Goal: Task Accomplishment & Management: Complete application form

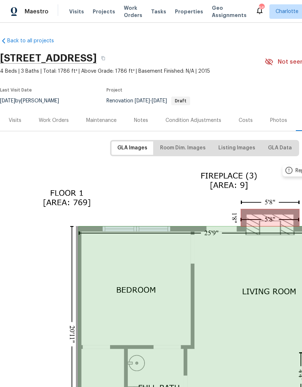
click at [51, 121] on div "Work Orders" at bounding box center [54, 120] width 30 height 7
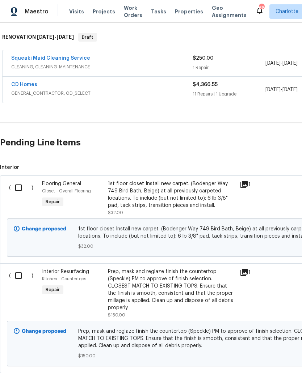
scroll to position [111, 0]
click at [17, 193] on input "checkbox" at bounding box center [21, 188] width 21 height 15
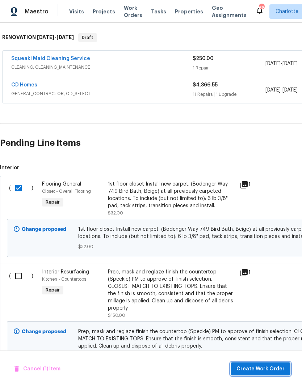
click at [263, 369] on span "Create Work Order" at bounding box center [260, 369] width 48 height 9
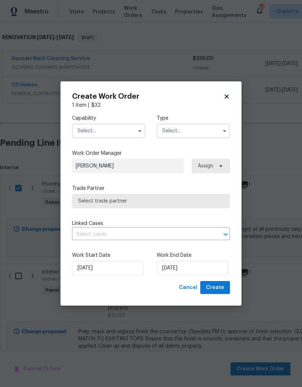
click at [113, 129] on input "text" at bounding box center [108, 131] width 73 height 14
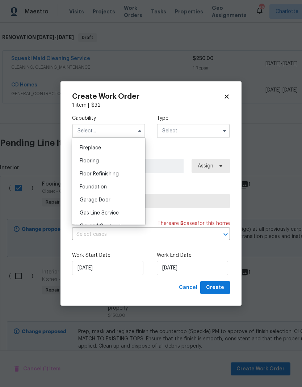
scroll to position [266, 0]
click at [229, 97] on icon at bounding box center [226, 96] width 7 height 7
checkbox input "false"
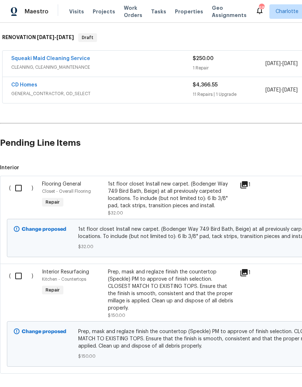
click at [17, 276] on input "checkbox" at bounding box center [21, 276] width 21 height 15
checkbox input "true"
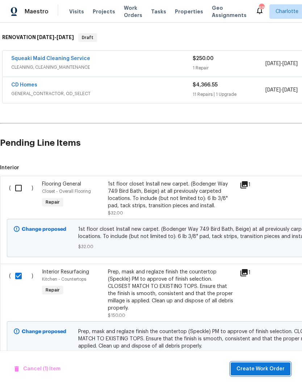
click at [252, 364] on button "Create Work Order" at bounding box center [261, 369] width 60 height 13
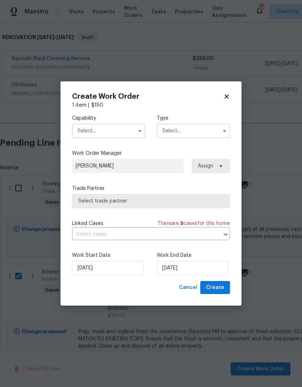
click at [115, 129] on input "text" at bounding box center [108, 131] width 73 height 14
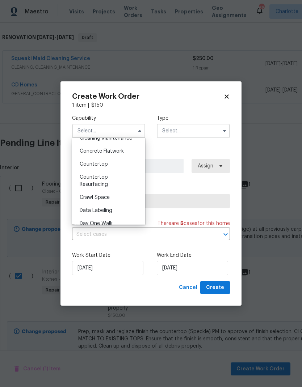
scroll to position [131, 0]
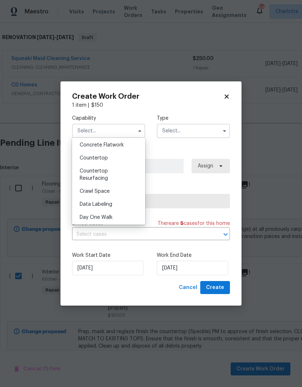
click at [120, 176] on div "Countertop Resurfacing" at bounding box center [109, 175] width 70 height 20
type input "Countertop Resurfacing"
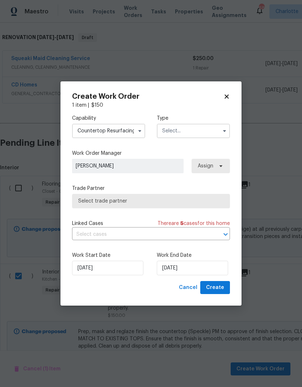
click at [199, 129] on input "text" at bounding box center [193, 131] width 73 height 14
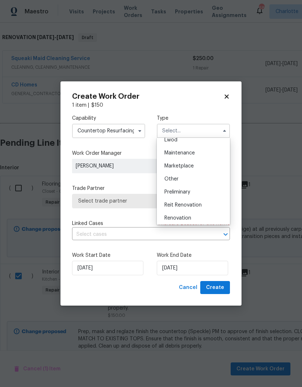
scroll to position [113, 0]
click at [198, 219] on div "Renovation" at bounding box center [194, 215] width 70 height 13
type input "Renovation"
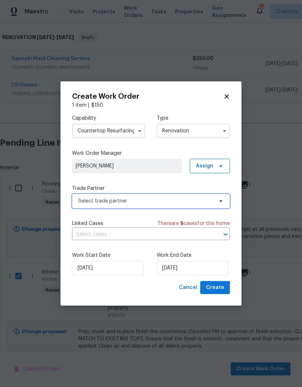
click at [221, 203] on icon at bounding box center [221, 201] width 6 height 6
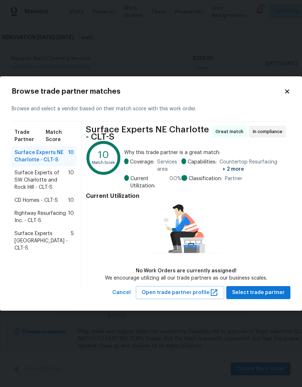
click at [22, 203] on span "CD Homes - CLT-S" at bounding box center [35, 200] width 43 height 7
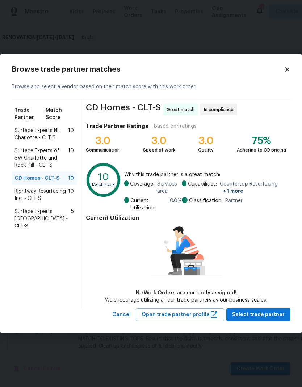
click at [290, 70] on icon at bounding box center [287, 69] width 7 height 7
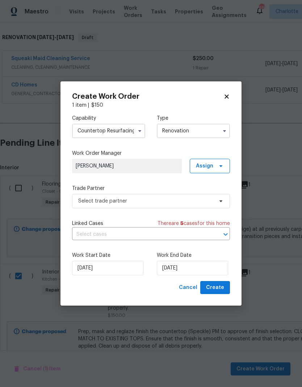
click at [225, 98] on icon at bounding box center [226, 96] width 4 height 4
checkbox input "false"
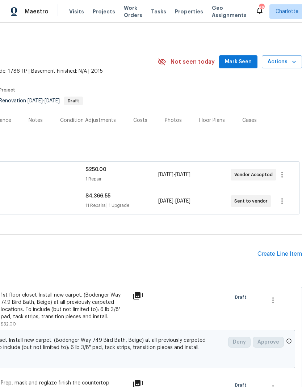
scroll to position [0, 107]
click at [237, 64] on span "Mark Seen" at bounding box center [238, 62] width 27 height 9
click at [139, 119] on div "Costs" at bounding box center [140, 120] width 14 height 7
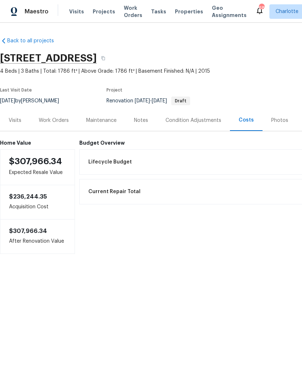
click at [55, 124] on div "Work Orders" at bounding box center [54, 120] width 30 height 7
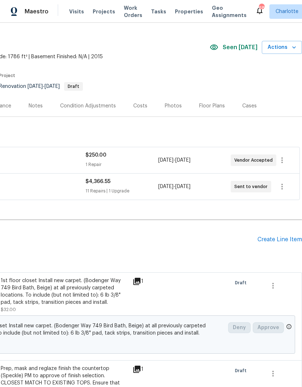
scroll to position [15, 107]
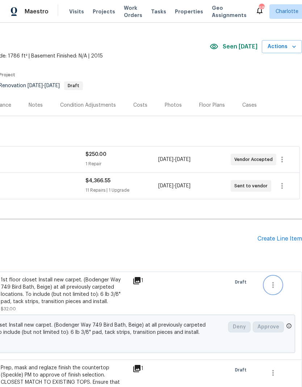
click at [272, 286] on icon "button" at bounding box center [273, 285] width 9 height 9
click at [279, 288] on li "Cancel" at bounding box center [278, 285] width 28 height 12
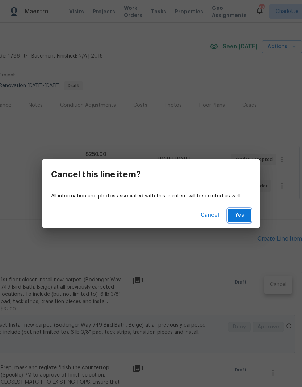
click at [244, 213] on span "Yes" at bounding box center [240, 215] width 12 height 9
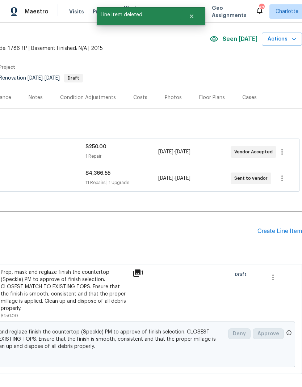
scroll to position [23, 107]
click at [273, 279] on icon "button" at bounding box center [272, 278] width 1 height 6
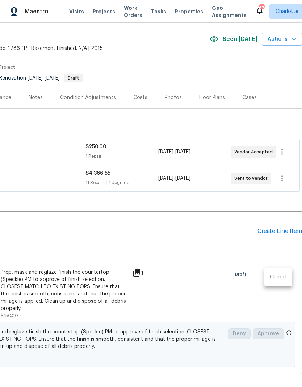
click at [277, 281] on li "Cancel" at bounding box center [278, 278] width 28 height 12
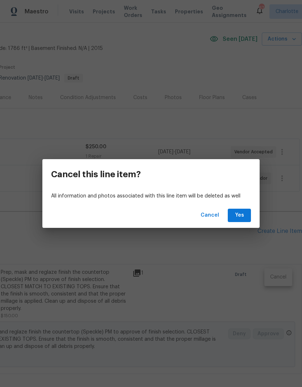
click at [238, 206] on div "Cancel Yes" at bounding box center [150, 215] width 217 height 25
click at [240, 215] on span "Yes" at bounding box center [240, 215] width 12 height 9
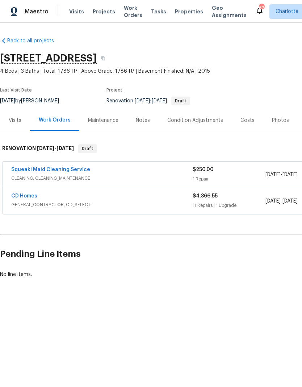
scroll to position [0, 0]
click at [27, 194] on link "CD Homes" at bounding box center [24, 196] width 26 height 5
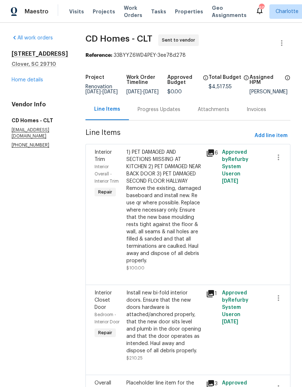
click at [152, 113] on div "Progress Updates" at bounding box center [159, 109] width 43 height 7
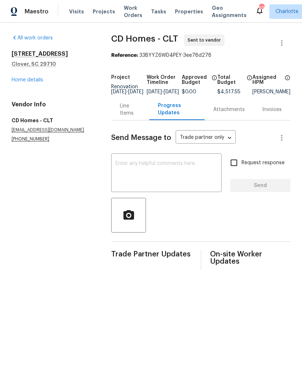
click at [152, 173] on textarea at bounding box center [166, 173] width 102 height 25
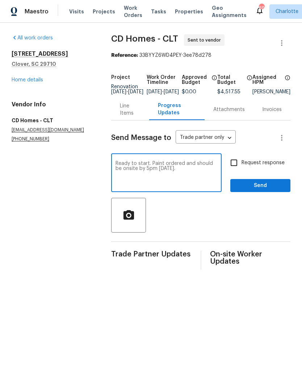
type textarea "Ready to start. Paint ordered and should be onsite by 5pm today."
click at [231, 164] on input "Request response" at bounding box center [233, 162] width 15 height 15
checkbox input "true"
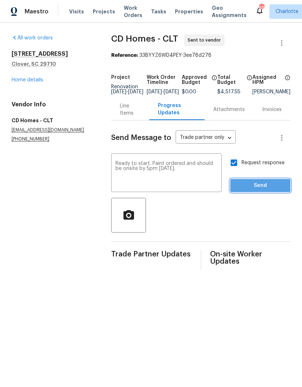
click at [266, 193] on button "Send" at bounding box center [260, 185] width 60 height 13
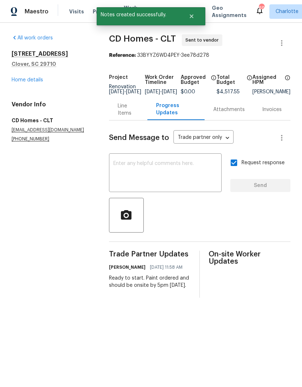
click at [134, 165] on div "x ​" at bounding box center [165, 173] width 113 height 37
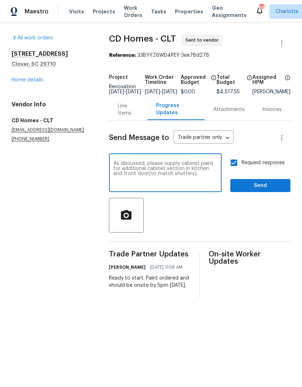
type textarea "As discussed, please supply cabinet paint for additional cabinet section in kit…"
click at [233, 171] on input "Request response" at bounding box center [233, 162] width 15 height 15
checkbox input "false"
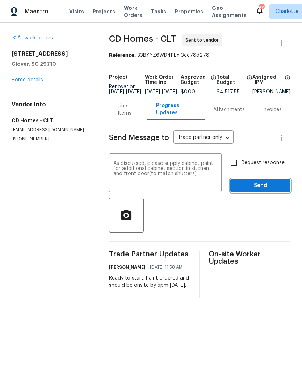
click at [268, 187] on span "Send" at bounding box center [260, 185] width 49 height 9
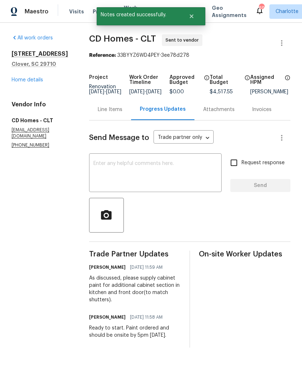
click at [23, 81] on link "Home details" at bounding box center [27, 79] width 31 height 5
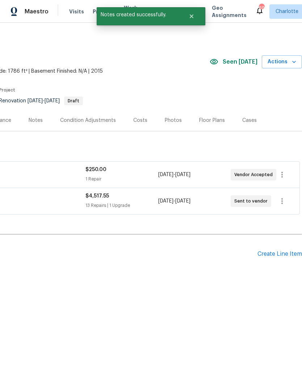
scroll to position [0, 107]
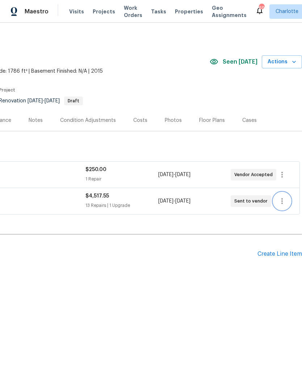
click at [284, 205] on icon "button" at bounding box center [282, 201] width 9 height 9
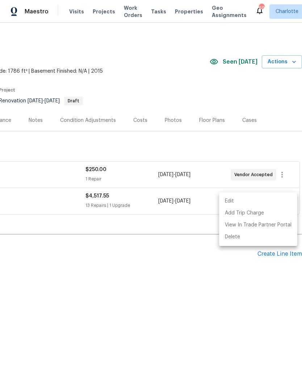
click at [259, 203] on li "Edit" at bounding box center [258, 202] width 78 height 12
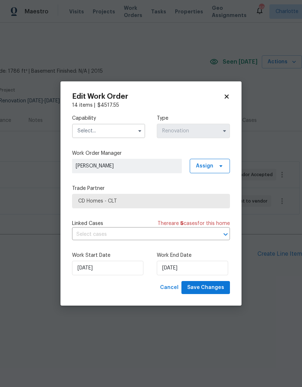
click at [113, 124] on input "text" at bounding box center [108, 131] width 73 height 14
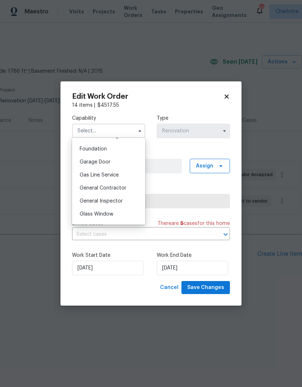
scroll to position [304, 0]
click at [123, 193] on div "General Contractor" at bounding box center [109, 188] width 70 height 13
type input "General Contractor"
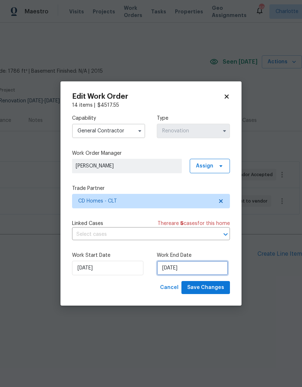
click at [197, 271] on input "9/9/2025" at bounding box center [192, 268] width 71 height 14
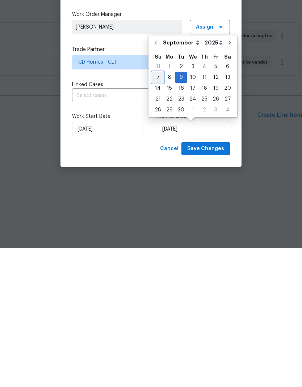
click at [157, 211] on div "7" at bounding box center [158, 216] width 12 height 10
type input "9/7/2025"
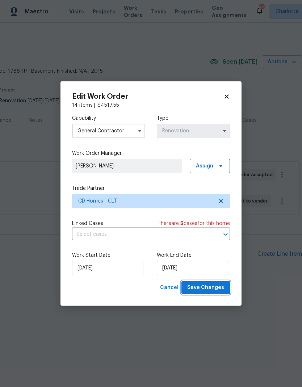
click at [213, 289] on span "Save Changes" at bounding box center [205, 287] width 37 height 9
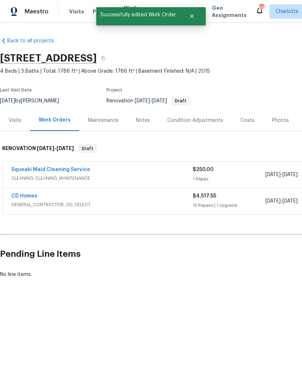
scroll to position [0, 0]
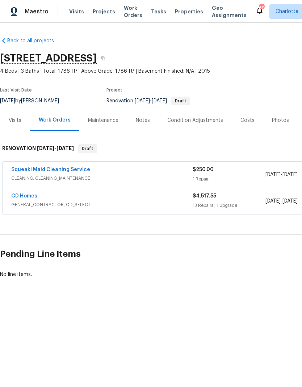
click at [58, 172] on link "Squeaki Maid Cleaning Service" at bounding box center [50, 169] width 79 height 5
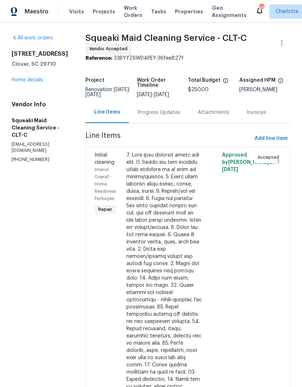
click at [161, 116] on div "Progress Updates" at bounding box center [159, 112] width 43 height 7
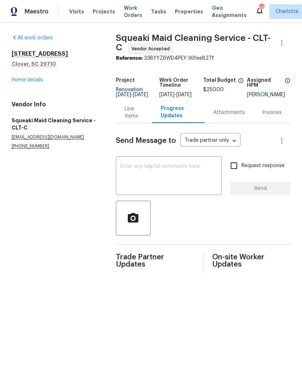
click at [138, 187] on textarea at bounding box center [168, 176] width 97 height 25
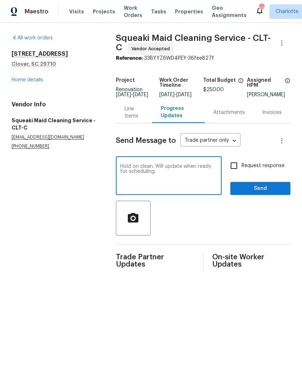
type textarea "Hold on clean. Will update when ready for scheduling."
click at [260, 193] on span "Send" at bounding box center [260, 188] width 49 height 9
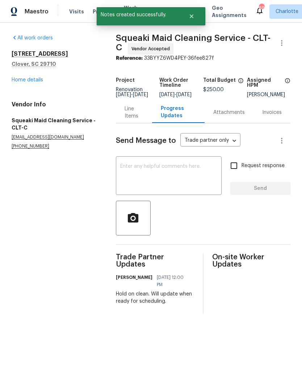
click at [26, 77] on link "Home details" at bounding box center [27, 79] width 31 height 5
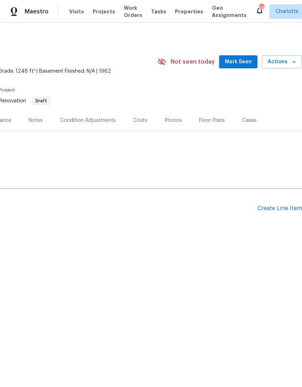
scroll to position [0, 107]
click at [283, 212] on div "Create Line Item" at bounding box center [279, 208] width 45 height 7
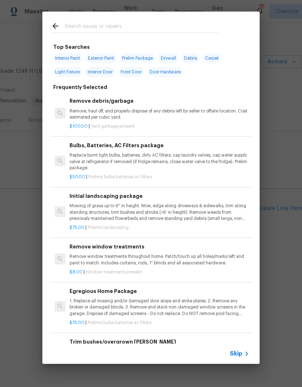
click at [92, 33] on input "text" at bounding box center [142, 27] width 154 height 11
click at [291, 148] on div "Top Searches Interior Paint Exterior Paint Prelim Package Drywall Debris Carpet…" at bounding box center [151, 188] width 302 height 376
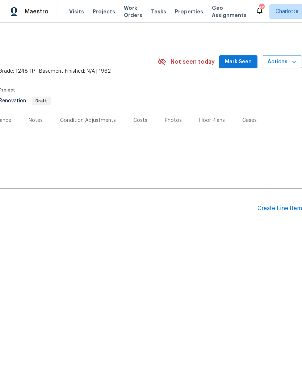
click at [281, 210] on div "Create Line Item" at bounding box center [279, 208] width 45 height 7
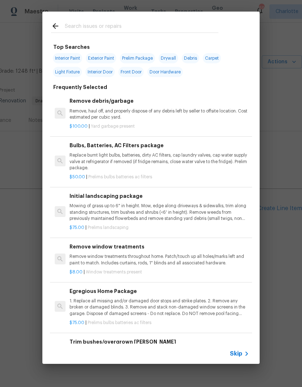
click at [93, 30] on input "text" at bounding box center [142, 27] width 154 height 11
type input "Over"
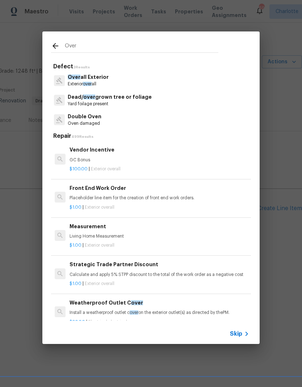
click at [105, 77] on p "Over all Exterior" at bounding box center [88, 77] width 41 height 8
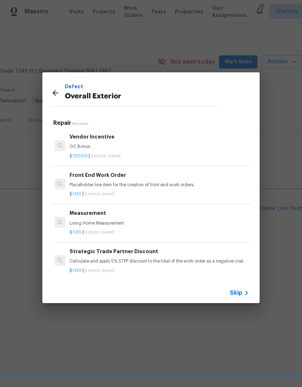
click at [133, 189] on div "$1.00 | Exterior overall" at bounding box center [160, 192] width 180 height 9
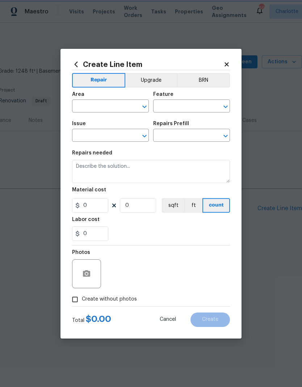
type input "Overall Exterior"
type input "Front End Work Order $1.00"
type textarea "Placeholder line item for the creation of front end work orders."
type input "1"
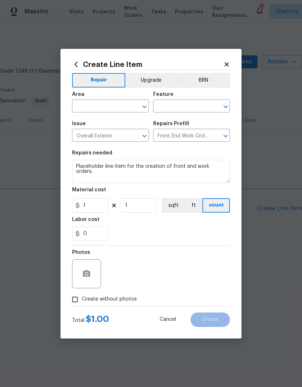
click at [106, 109] on input "text" at bounding box center [100, 106] width 56 height 11
click at [121, 125] on li "Exterior Overall" at bounding box center [110, 123] width 77 height 12
type input "Exterior Overall"
click at [183, 107] on input "text" at bounding box center [181, 106] width 56 height 11
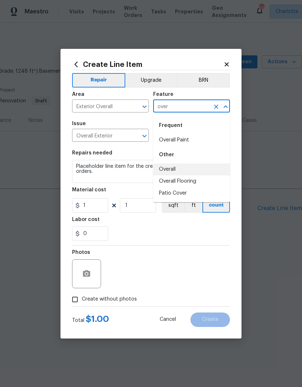
click at [186, 168] on li "Overall" at bounding box center [191, 170] width 77 height 12
type input "Overall"
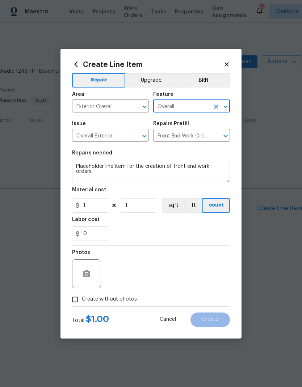
click at [177, 239] on div "0" at bounding box center [151, 234] width 158 height 14
click at [77, 299] on input "Create without photos" at bounding box center [75, 300] width 14 height 14
checkbox input "true"
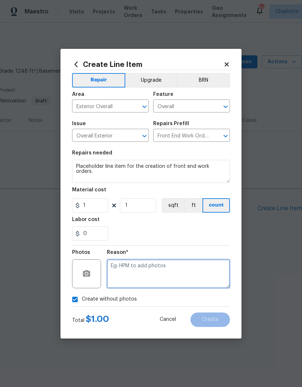
click at [167, 269] on textarea at bounding box center [168, 274] width 123 height 29
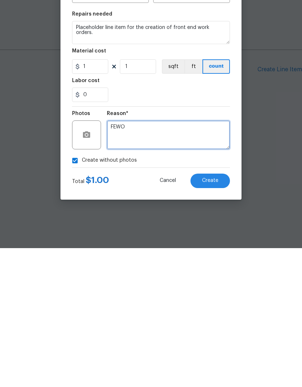
type textarea "FEWO"
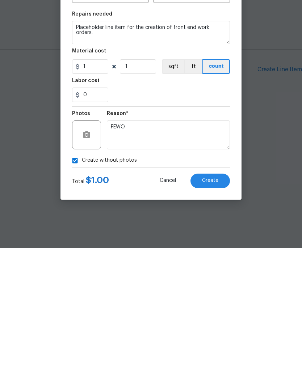
click at [210, 317] on span "Create" at bounding box center [210, 319] width 16 height 5
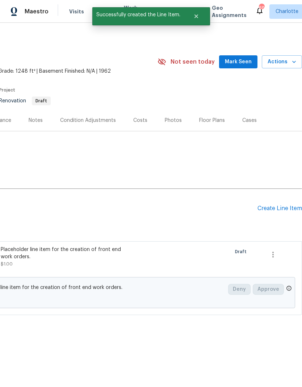
click at [285, 206] on div "Create Line Item" at bounding box center [279, 208] width 45 height 7
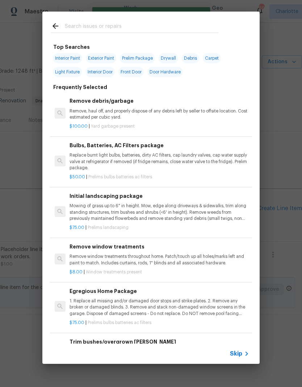
click at [119, 25] on input "text" at bounding box center [142, 27] width 154 height 11
type input "F"
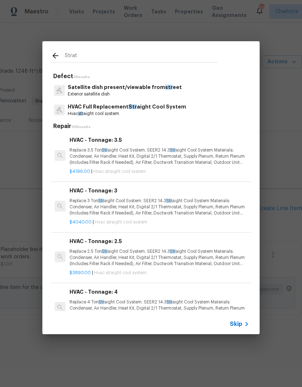
type input "Strate"
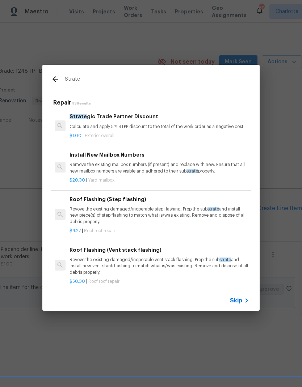
click at [143, 124] on p "Calculate and apply 5% STPP discount to the total of the work order as a negati…" at bounding box center [160, 127] width 180 height 6
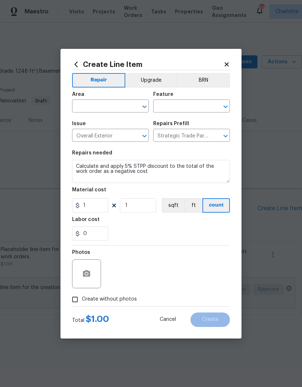
click at [112, 110] on input "text" at bounding box center [100, 106] width 56 height 11
click at [124, 124] on li "Exterior Overall" at bounding box center [110, 123] width 77 height 12
type input "Exterior Overall"
click at [180, 107] on input "text" at bounding box center [181, 106] width 56 height 11
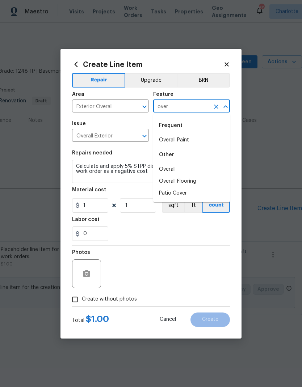
click at [190, 170] on li "Overall" at bounding box center [191, 170] width 77 height 12
type input "Overall"
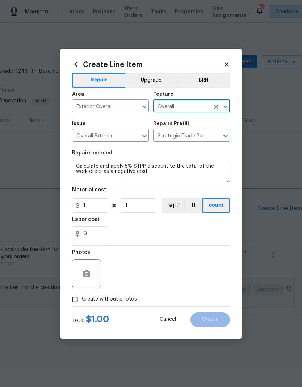
click at [182, 235] on div "0" at bounding box center [151, 234] width 158 height 14
click at [78, 302] on input "Create without photos" at bounding box center [75, 300] width 14 height 14
checkbox input "true"
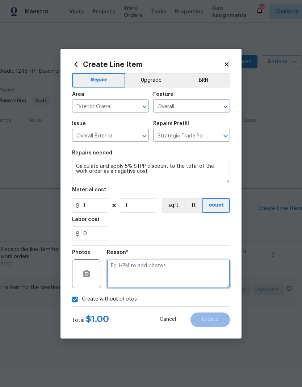
click at [172, 273] on textarea at bounding box center [168, 274] width 123 height 29
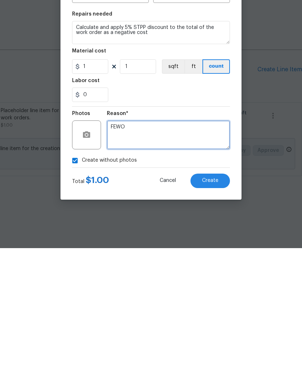
type textarea "FEWO"
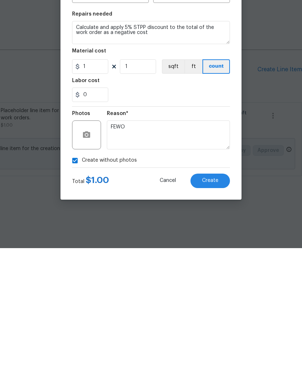
click at [210, 317] on span "Create" at bounding box center [210, 319] width 16 height 5
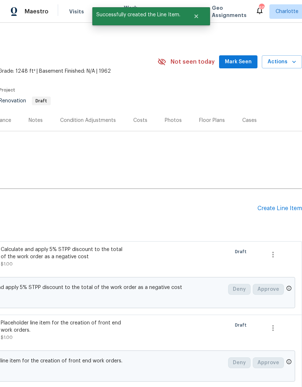
click at [286, 203] on div "Pending Line Items Create Line Item" at bounding box center [97, 209] width 409 height 34
click at [280, 210] on div "Create Line Item" at bounding box center [279, 208] width 45 height 7
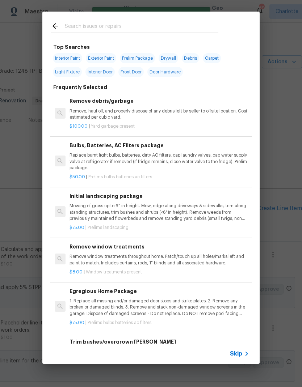
click at [103, 31] on input "text" at bounding box center [142, 27] width 154 height 11
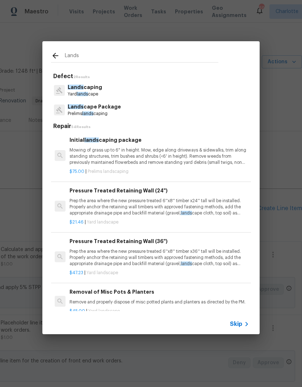
type input "Lands"
click at [128, 110] on div "Lands cape Package Prelims lands caping" at bounding box center [151, 110] width 200 height 20
click at [113, 110] on p "Lands cape Package" at bounding box center [94, 107] width 53 height 8
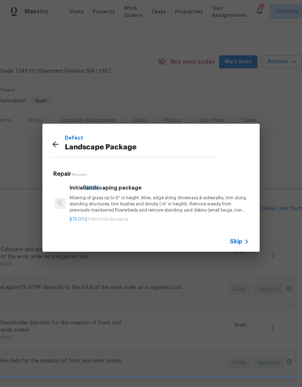
click at [150, 211] on p "Mowing of grass up to 6" in height. Mow, edge along driveways & sidewalks, trim…" at bounding box center [160, 204] width 180 height 18
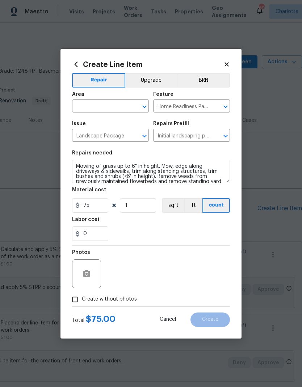
click at [106, 107] on input "text" at bounding box center [100, 106] width 56 height 11
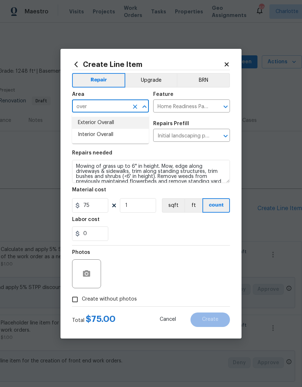
click at [121, 122] on li "Exterior Overall" at bounding box center [110, 123] width 77 height 12
type input "Exterior Overall"
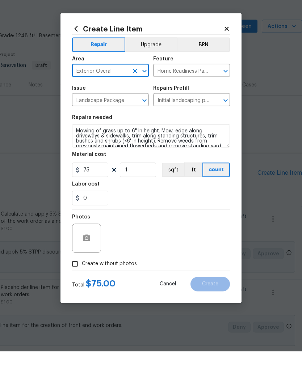
click at [153, 246] on div "Photos" at bounding box center [151, 269] width 158 height 47
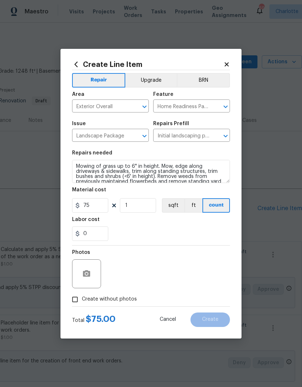
click at [78, 298] on input "Create without photos" at bounding box center [75, 300] width 14 height 14
checkbox input "true"
click at [154, 268] on textarea at bounding box center [168, 274] width 123 height 29
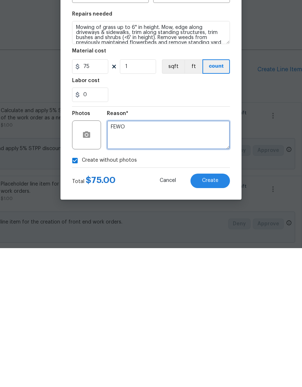
type textarea "FEWO"
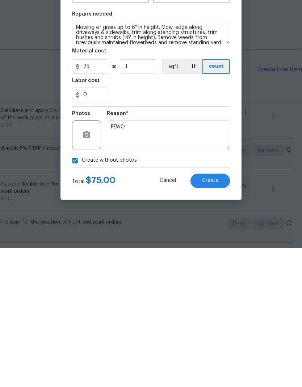
click at [214, 317] on span "Create" at bounding box center [210, 319] width 16 height 5
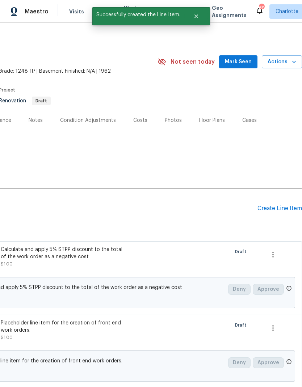
scroll to position [0, 0]
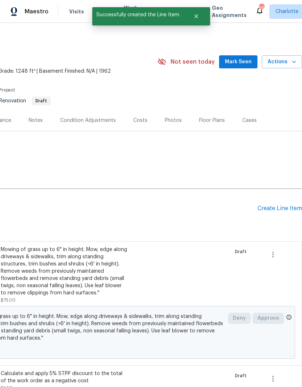
click at [286, 210] on div "Create Line Item" at bounding box center [279, 208] width 45 height 7
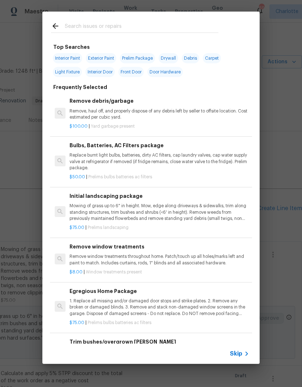
click at [121, 32] on input "text" at bounding box center [142, 27] width 154 height 11
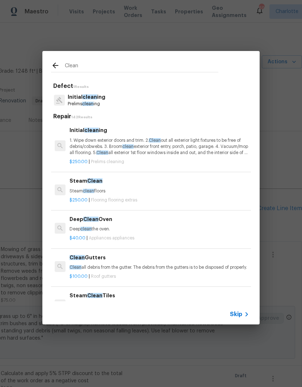
type input "Clean"
click at [113, 98] on div "Initial clean ing Prelims clean ing" at bounding box center [151, 101] width 200 height 20
click at [92, 100] on p "Initial clean ing" at bounding box center [87, 97] width 38 height 8
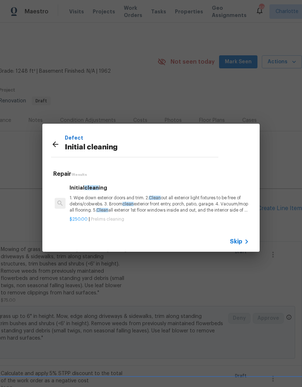
click at [105, 205] on p "1. Wipe down exterior doors and trim. 2. Clean out all exterior light fixtures …" at bounding box center [160, 204] width 180 height 18
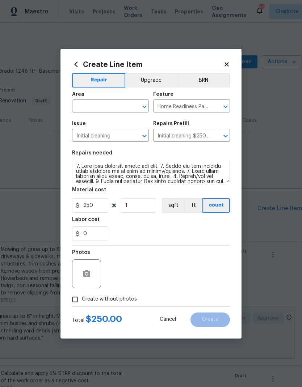
click at [96, 106] on input "text" at bounding box center [100, 106] width 56 height 11
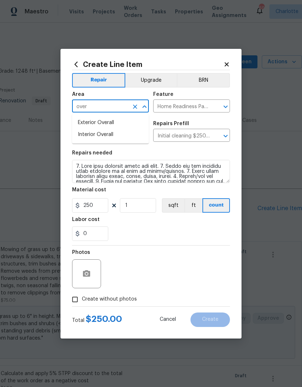
click at [115, 136] on li "Interior Overall" at bounding box center [110, 135] width 77 height 12
type input "Interior Overall"
click at [177, 240] on div "0" at bounding box center [151, 234] width 158 height 14
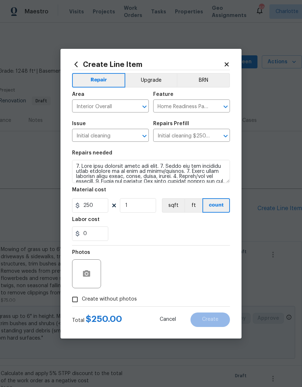
click at [81, 299] on input "Create without photos" at bounding box center [75, 300] width 14 height 14
checkbox input "true"
click at [169, 274] on textarea at bounding box center [168, 274] width 123 height 29
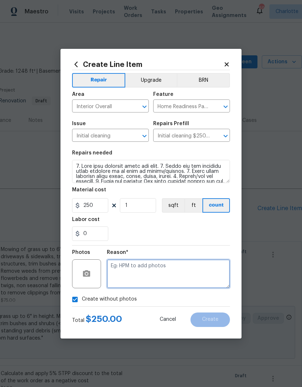
scroll to position [11, 0]
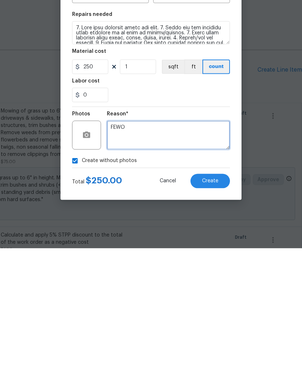
type textarea "FEWO"
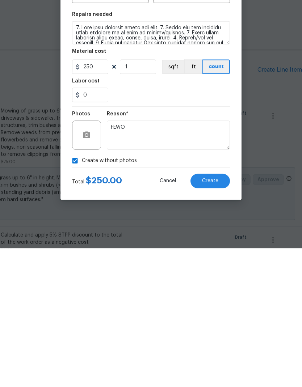
click at [213, 317] on span "Create" at bounding box center [210, 319] width 16 height 5
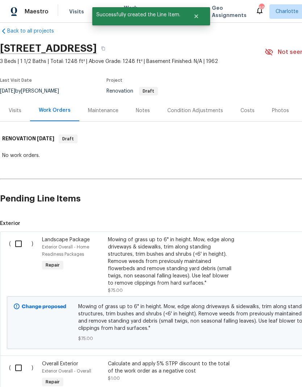
scroll to position [10, 0]
click at [19, 236] on input "checkbox" at bounding box center [21, 243] width 21 height 15
checkbox input "true"
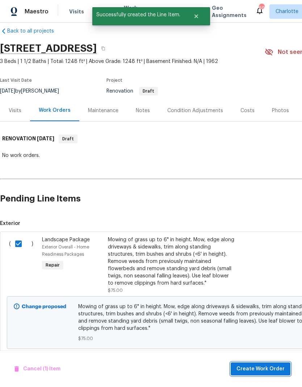
click at [257, 369] on span "Create Work Order" at bounding box center [260, 369] width 48 height 9
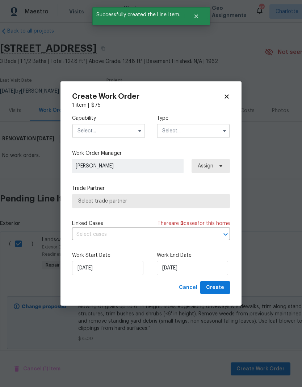
click at [108, 129] on input "text" at bounding box center [108, 131] width 73 height 14
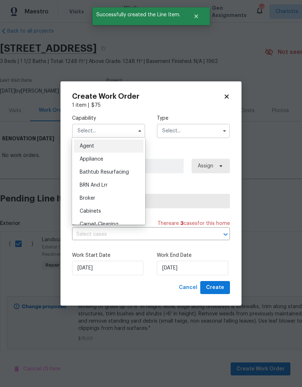
click at [108, 129] on input "text" at bounding box center [108, 131] width 73 height 14
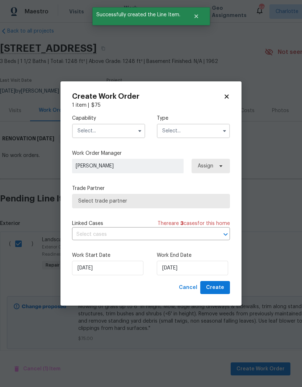
click at [110, 129] on input "text" at bounding box center [108, 131] width 73 height 14
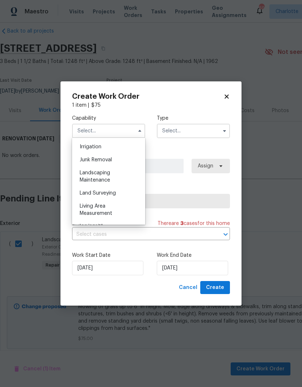
scroll to position [455, 0]
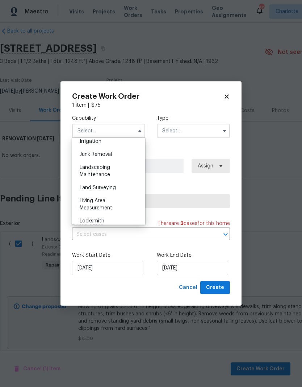
click at [115, 171] on div "Landscaping Maintenance" at bounding box center [109, 171] width 70 height 20
type input "Landscaping Maintenance"
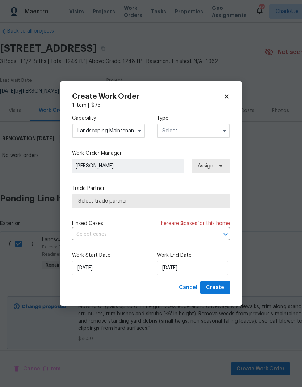
click at [196, 131] on input "text" at bounding box center [193, 131] width 73 height 14
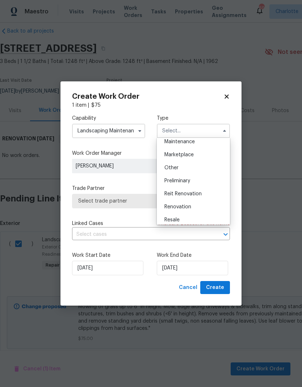
scroll to position [123, 0]
click at [198, 207] on div "Renovation" at bounding box center [194, 205] width 70 height 13
type input "Renovation"
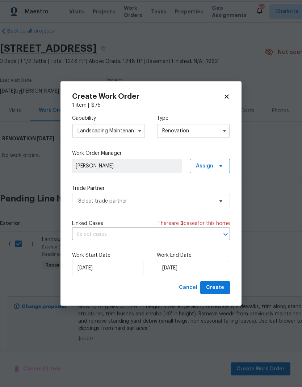
scroll to position [0, 0]
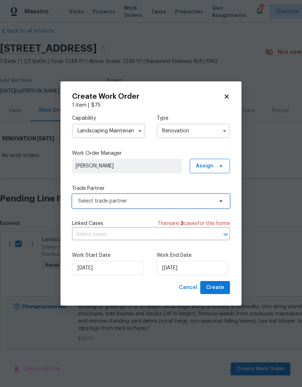
click at [202, 200] on span "Select trade partner" at bounding box center [145, 201] width 135 height 7
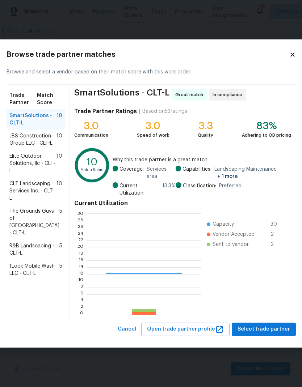
scroll to position [101, 114]
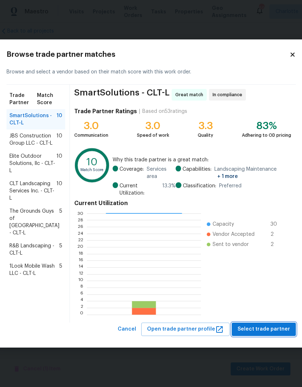
click at [262, 333] on span "Select trade partner" at bounding box center [264, 329] width 52 height 9
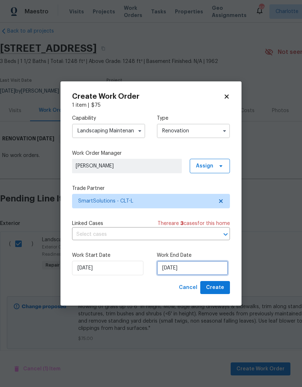
click at [198, 268] on input "[DATE]" at bounding box center [192, 268] width 71 height 14
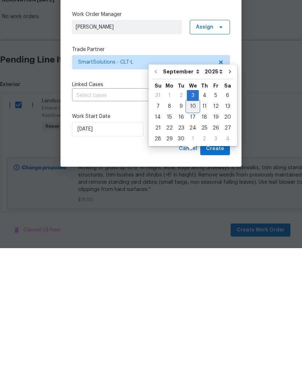
click at [194, 240] on div "10" at bounding box center [193, 245] width 12 height 10
type input "[DATE]"
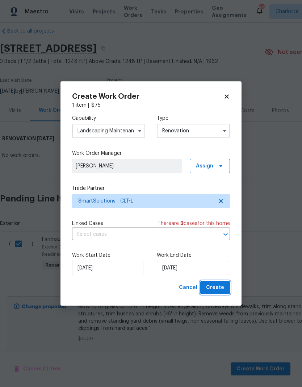
click at [211, 294] on button "Create" at bounding box center [215, 287] width 30 height 13
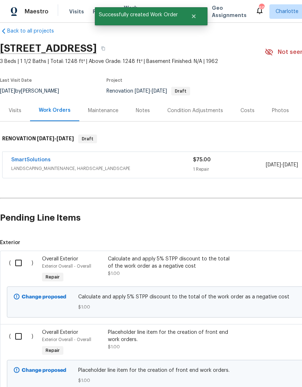
click at [17, 256] on input "checkbox" at bounding box center [21, 263] width 21 height 15
checkbox input "true"
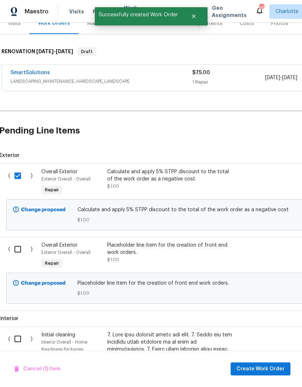
scroll to position [97, 1]
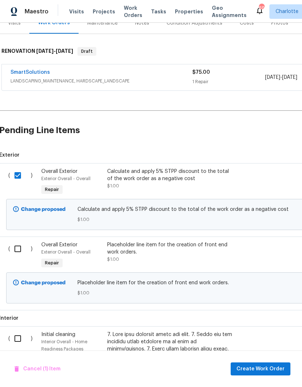
click at [13, 241] on input "checkbox" at bounding box center [20, 248] width 21 height 15
checkbox input "true"
click at [266, 368] on span "Create Work Order" at bounding box center [260, 369] width 48 height 9
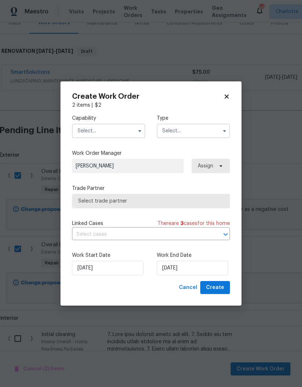
click at [117, 136] on input "text" at bounding box center [108, 131] width 73 height 14
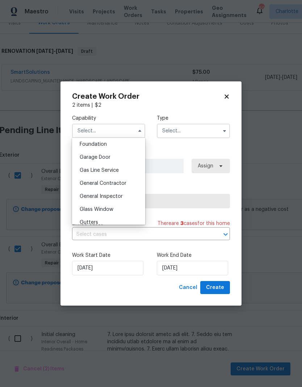
scroll to position [312, 0]
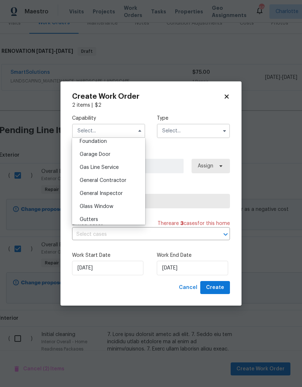
click at [120, 182] on span "General Contractor" at bounding box center [103, 180] width 47 height 5
type input "General Contractor"
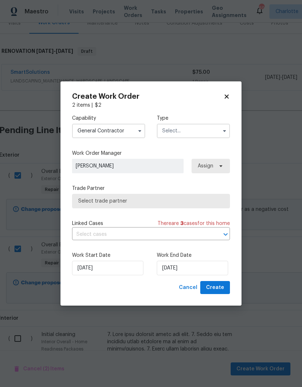
click at [191, 137] on input "text" at bounding box center [193, 131] width 73 height 14
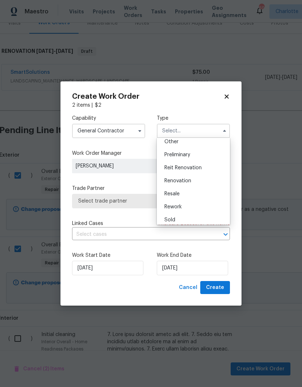
scroll to position [150, 0]
click at [196, 183] on div "Renovation" at bounding box center [194, 179] width 70 height 13
type input "Renovation"
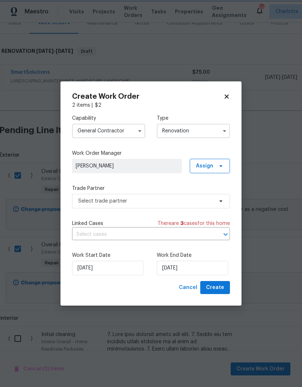
scroll to position [0, 0]
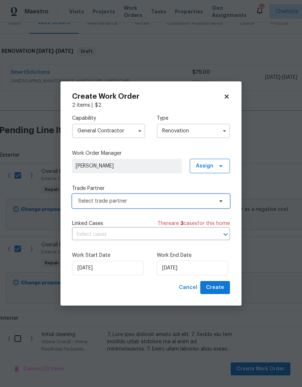
click at [211, 199] on span "Select trade partner" at bounding box center [145, 201] width 135 height 7
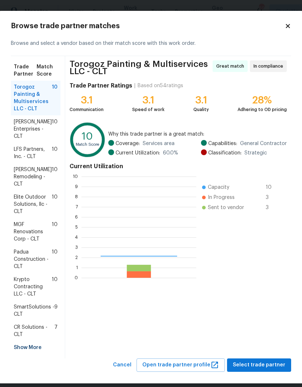
scroll to position [101, 115]
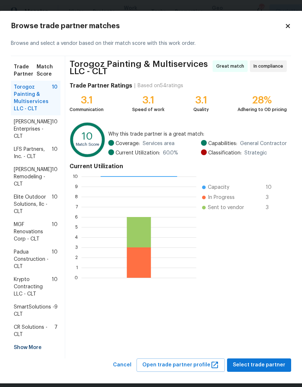
click at [24, 153] on span "LFS Partners, Inc. - CLT" at bounding box center [33, 153] width 38 height 14
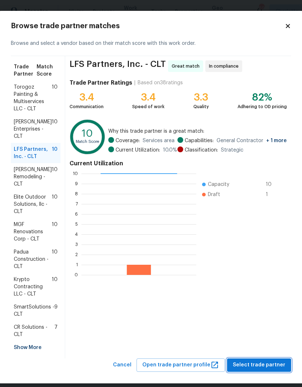
click at [267, 363] on span "Select trade partner" at bounding box center [259, 365] width 52 height 9
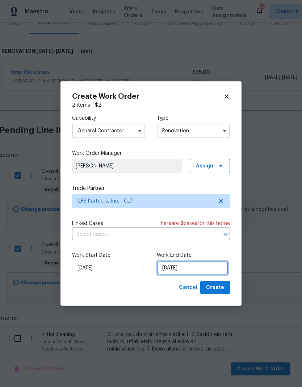
click at [195, 268] on input "[DATE]" at bounding box center [192, 268] width 71 height 14
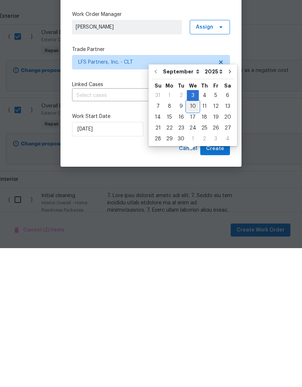
click at [192, 240] on div "10" at bounding box center [193, 245] width 12 height 10
type input "[DATE]"
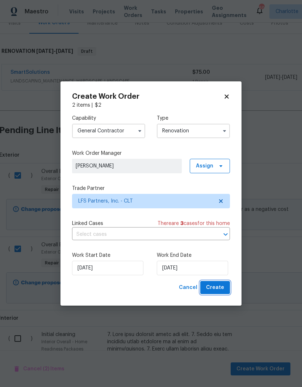
click at [216, 286] on span "Create" at bounding box center [215, 287] width 18 height 9
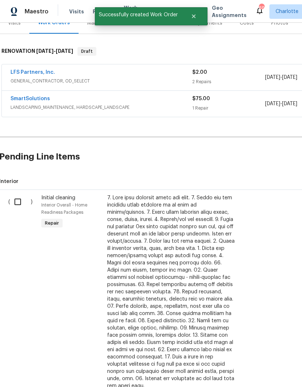
click at [20, 194] on input "checkbox" at bounding box center [20, 201] width 21 height 15
checkbox input "true"
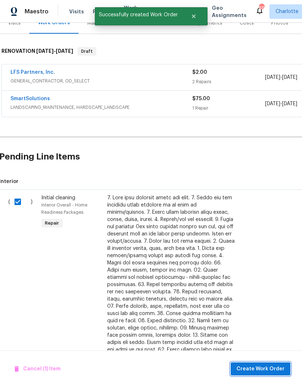
click at [269, 370] on span "Create Work Order" at bounding box center [260, 369] width 48 height 9
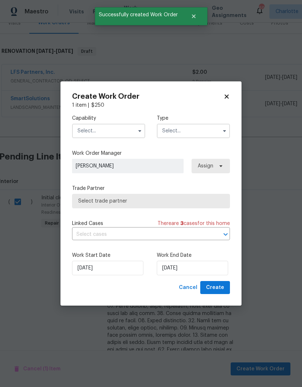
click at [112, 136] on input "text" at bounding box center [108, 131] width 73 height 14
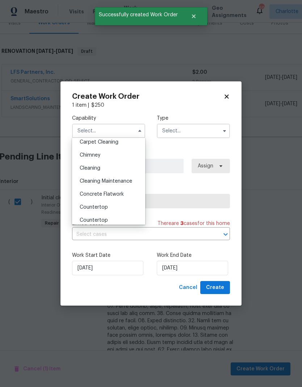
scroll to position [82, 0]
click at [127, 182] on span "Cleaning Maintenance" at bounding box center [106, 181] width 52 height 5
type input "Cleaning Maintenance"
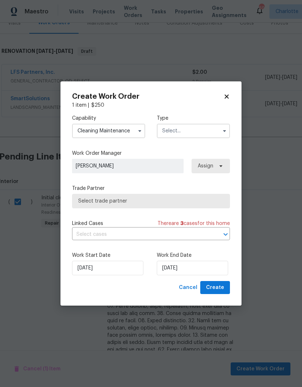
click at [198, 127] on input "text" at bounding box center [193, 131] width 73 height 14
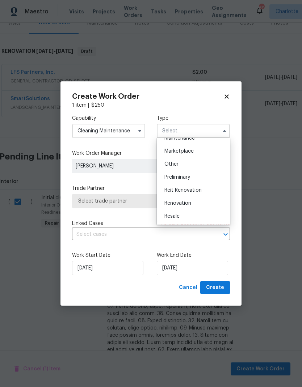
scroll to position [126, 0]
click at [200, 201] on div "Renovation" at bounding box center [194, 203] width 70 height 13
type input "Renovation"
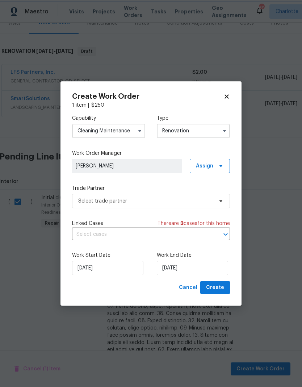
scroll to position [0, 0]
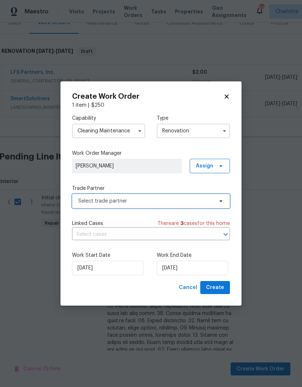
click at [214, 200] on span "Select trade partner" at bounding box center [151, 201] width 158 height 14
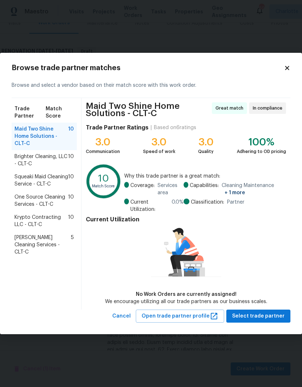
click at [49, 153] on span "Brighter Cleaning, LLC - CLT-C" at bounding box center [41, 160] width 54 height 14
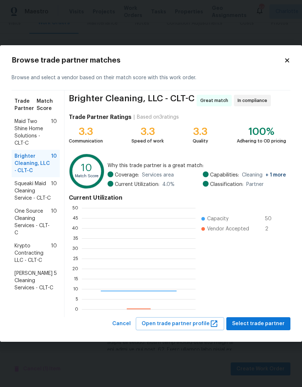
scroll to position [101, 114]
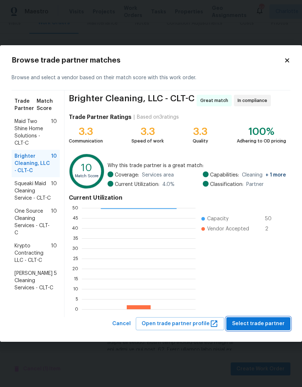
click at [260, 327] on span "Select trade partner" at bounding box center [258, 324] width 52 height 9
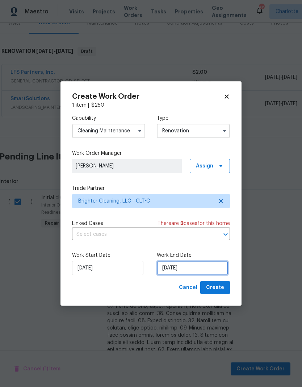
click at [192, 275] on input "[DATE]" at bounding box center [192, 268] width 71 height 14
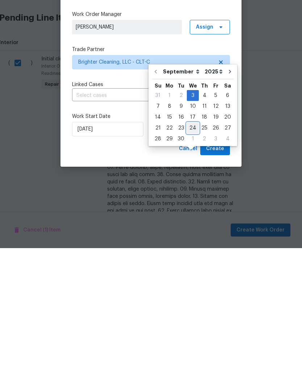
click at [194, 262] on div "24" at bounding box center [193, 267] width 12 height 10
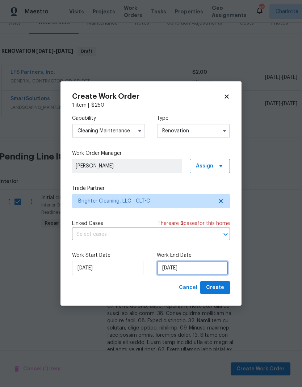
click at [195, 268] on input "9/24/2025" at bounding box center [192, 268] width 71 height 14
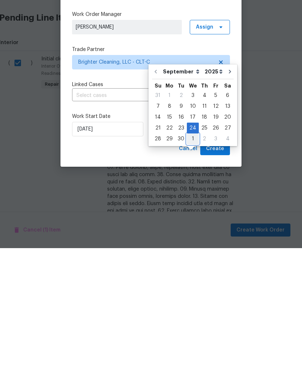
click at [191, 273] on div "1" at bounding box center [193, 278] width 12 height 10
type input "[DATE]"
select select "9"
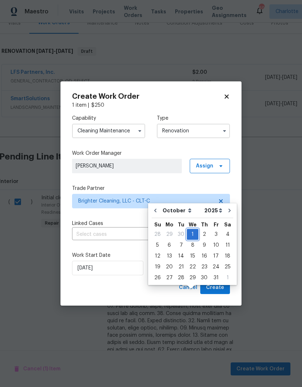
click at [191, 230] on div "1" at bounding box center [193, 235] width 12 height 10
click at [218, 288] on span "Create" at bounding box center [215, 287] width 18 height 9
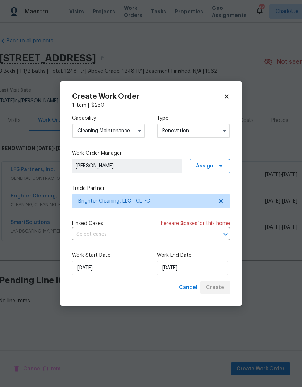
scroll to position [0, 1]
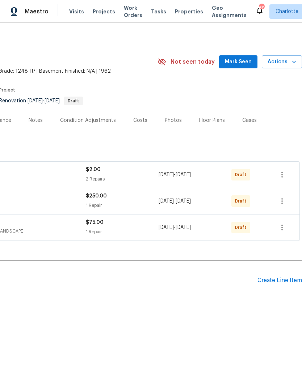
scroll to position [0, 107]
click at [283, 230] on icon "button" at bounding box center [282, 227] width 9 height 9
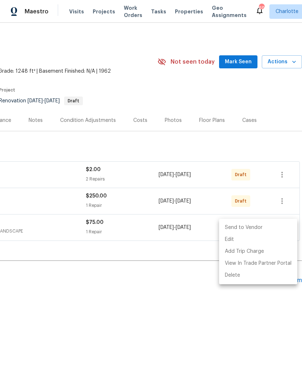
click at [271, 229] on li "Send to Vendor" at bounding box center [258, 228] width 78 height 12
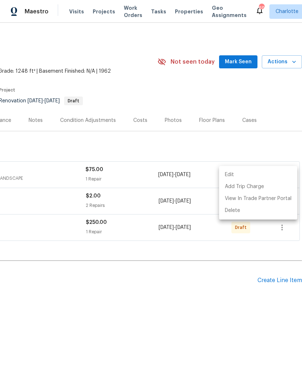
click at [200, 333] on div at bounding box center [151, 193] width 302 height 387
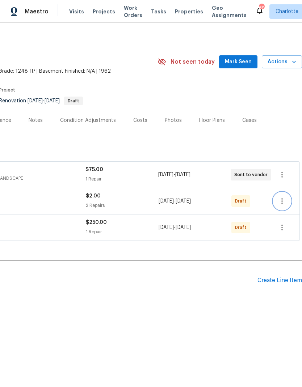
click at [281, 206] on button "button" at bounding box center [281, 201] width 17 height 17
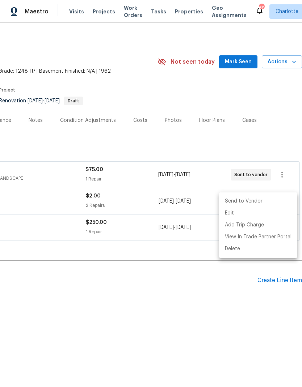
click at [268, 202] on li "Send to Vendor" at bounding box center [258, 202] width 78 height 12
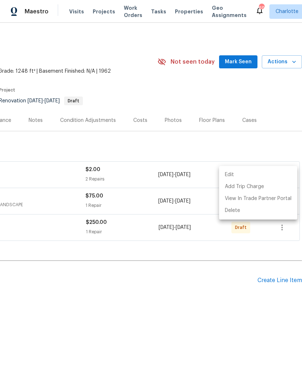
click at [181, 348] on div at bounding box center [151, 193] width 302 height 387
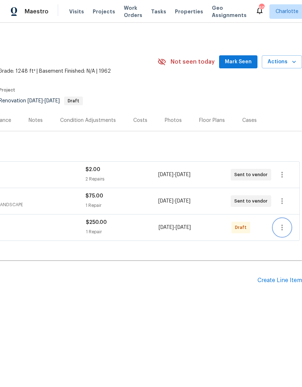
click at [283, 227] on icon "button" at bounding box center [282, 227] width 9 height 9
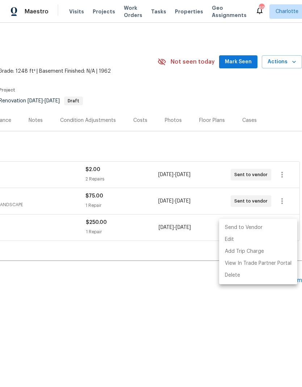
click at [263, 228] on li "Send to Vendor" at bounding box center [258, 228] width 78 height 12
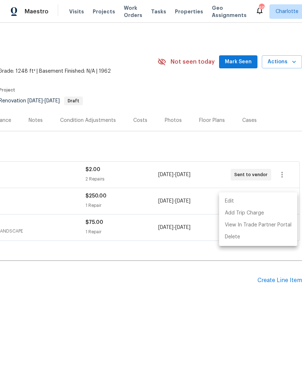
click at [206, 337] on div at bounding box center [151, 193] width 302 height 387
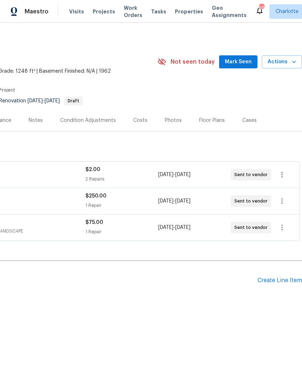
click at [232, 65] on span "Mark Seen" at bounding box center [238, 62] width 27 height 9
